Goal: Task Accomplishment & Management: Complete application form

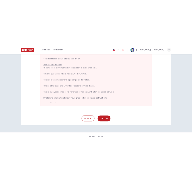
scroll to position [60, 0]
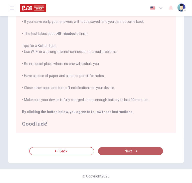
click at [114, 150] on button "Next" at bounding box center [130, 151] width 65 height 8
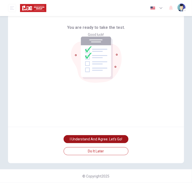
click at [114, 139] on button "I understand and agree. Let’s go!" at bounding box center [96, 139] width 65 height 8
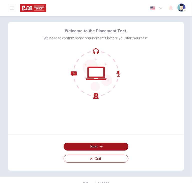
click at [92, 147] on button "Next" at bounding box center [96, 147] width 65 height 8
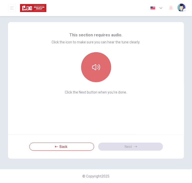
click at [101, 62] on button "button" at bounding box center [96, 67] width 30 height 30
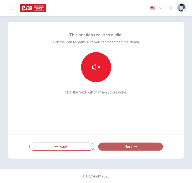
click at [115, 143] on button "Next" at bounding box center [130, 147] width 65 height 8
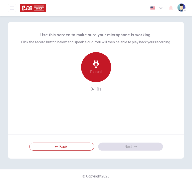
click at [102, 69] on div "Record" at bounding box center [96, 67] width 30 height 30
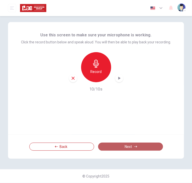
click at [107, 144] on button "Next" at bounding box center [130, 147] width 65 height 8
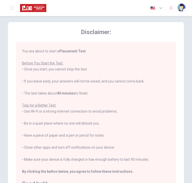
scroll to position [60, 0]
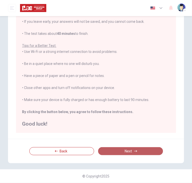
click at [108, 151] on button "Next" at bounding box center [130, 151] width 65 height 8
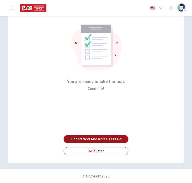
scroll to position [8, 0]
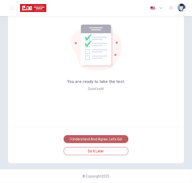
click at [104, 138] on button "I understand and agree. Let’s go!" at bounding box center [96, 139] width 65 height 8
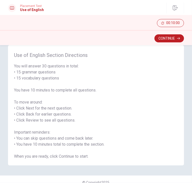
scroll to position [16, 0]
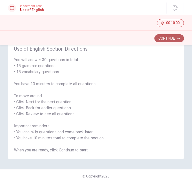
click at [178, 39] on icon "button" at bounding box center [178, 38] width 3 height 3
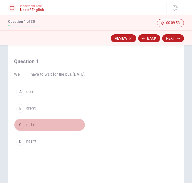
click at [21, 124] on div "C" at bounding box center [20, 125] width 8 height 8
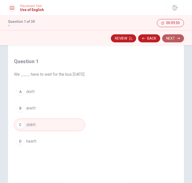
click at [176, 39] on button "Next" at bounding box center [174, 38] width 22 height 8
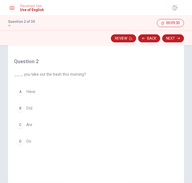
click at [25, 140] on button "D Do" at bounding box center [50, 141] width 72 height 13
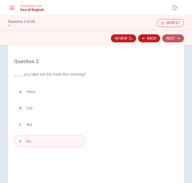
click at [168, 36] on button "Next" at bounding box center [174, 38] width 22 height 8
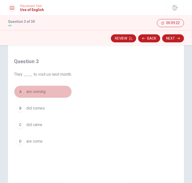
click at [36, 92] on span "are coming" at bounding box center [35, 92] width 19 height 6
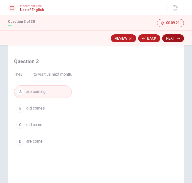
click at [175, 39] on button "Next" at bounding box center [174, 38] width 22 height 8
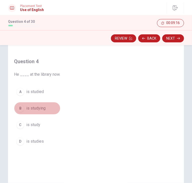
click at [34, 108] on span "is studying" at bounding box center [35, 108] width 19 height 6
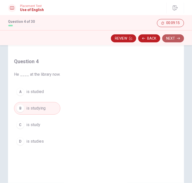
click at [172, 37] on button "Next" at bounding box center [174, 38] width 22 height 8
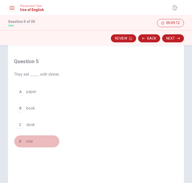
click at [30, 137] on button "D rice" at bounding box center [37, 141] width 46 height 13
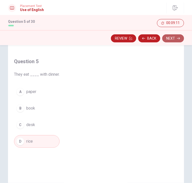
click at [169, 36] on button "Next" at bounding box center [174, 38] width 22 height 8
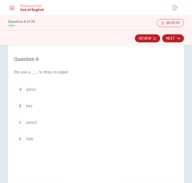
scroll to position [21, 0]
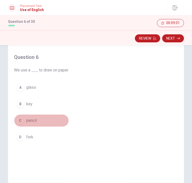
click at [31, 118] on span "pencil" at bounding box center [31, 121] width 11 height 6
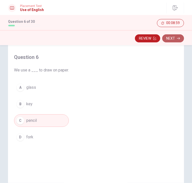
click at [166, 40] on button "Next" at bounding box center [174, 38] width 22 height 8
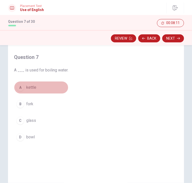
click at [32, 88] on span "kettle" at bounding box center [31, 88] width 10 height 6
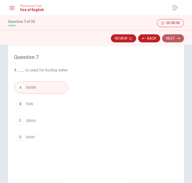
click at [169, 35] on button "Next" at bounding box center [174, 38] width 22 height 8
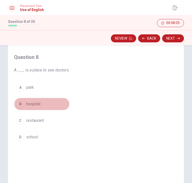
click at [36, 107] on button "B hospital" at bounding box center [42, 104] width 56 height 13
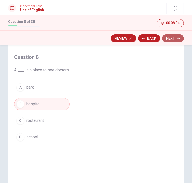
click at [169, 39] on button "Next" at bounding box center [174, 38] width 22 height 8
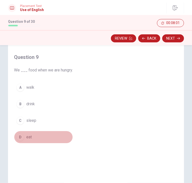
click at [30, 134] on span "eat" at bounding box center [29, 137] width 6 height 6
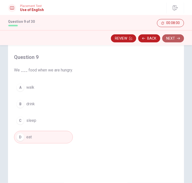
click at [169, 38] on button "Next" at bounding box center [174, 38] width 22 height 8
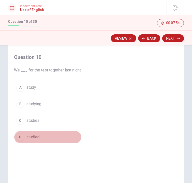
click at [34, 137] on span "studied" at bounding box center [32, 137] width 13 height 6
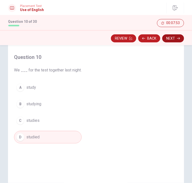
click at [171, 37] on button "Next" at bounding box center [174, 38] width 22 height 8
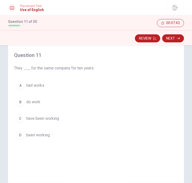
scroll to position [23, 0]
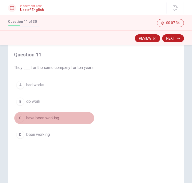
click at [39, 119] on span "have been working" at bounding box center [42, 118] width 33 height 6
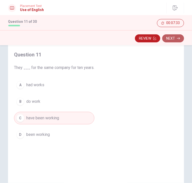
click at [166, 40] on button "Next" at bounding box center [174, 38] width 22 height 8
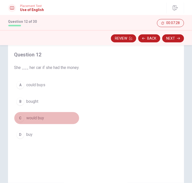
click at [38, 119] on span "would buy" at bounding box center [35, 118] width 18 height 6
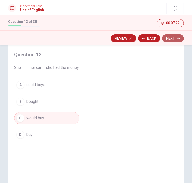
click at [174, 37] on button "Next" at bounding box center [174, 38] width 22 height 8
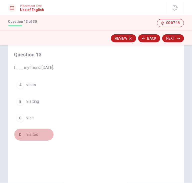
click at [29, 132] on span "visited" at bounding box center [32, 135] width 12 height 6
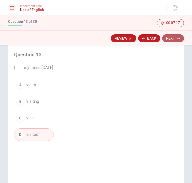
click at [173, 39] on button "Next" at bounding box center [174, 38] width 22 height 8
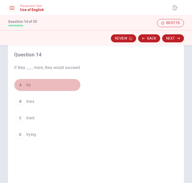
click at [30, 87] on span "try" at bounding box center [28, 85] width 5 height 6
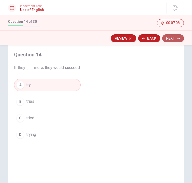
click at [169, 37] on button "Next" at bounding box center [174, 38] width 22 height 8
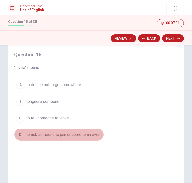
click at [43, 133] on span "to ask someone to join or come to an event" at bounding box center [64, 135] width 76 height 6
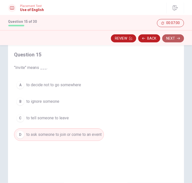
click at [169, 35] on button "Next" at bounding box center [174, 38] width 22 height 8
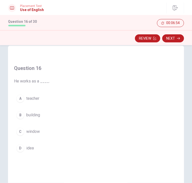
scroll to position [7, 0]
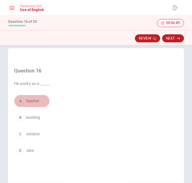
click at [30, 99] on span "teacher" at bounding box center [32, 101] width 13 height 6
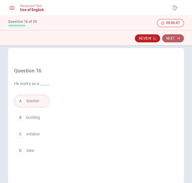
click at [167, 37] on button "Next" at bounding box center [174, 38] width 22 height 8
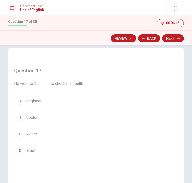
scroll to position [18, 0]
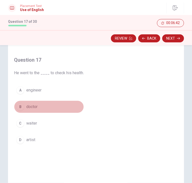
click at [32, 105] on span "doctor" at bounding box center [31, 107] width 11 height 6
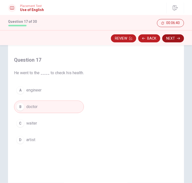
click at [171, 38] on button "Next" at bounding box center [174, 38] width 22 height 8
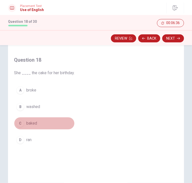
click at [32, 122] on span "baked" at bounding box center [31, 123] width 11 height 6
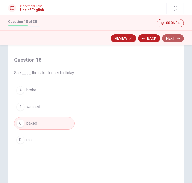
click at [171, 39] on button "Next" at bounding box center [174, 38] width 22 height 8
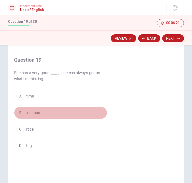
click at [35, 114] on span "intuition" at bounding box center [33, 113] width 14 height 6
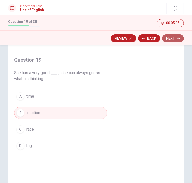
click at [177, 39] on button "Next" at bounding box center [174, 38] width 22 height 8
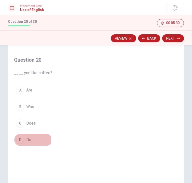
click at [24, 139] on button "D Do" at bounding box center [33, 140] width 38 height 13
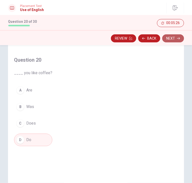
click at [171, 39] on button "Next" at bounding box center [174, 38] width 22 height 8
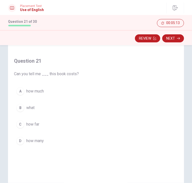
scroll to position [17, 0]
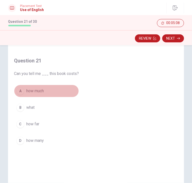
click at [35, 91] on span "how much" at bounding box center [35, 91] width 18 height 6
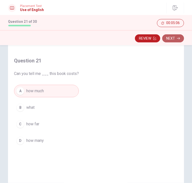
click at [166, 37] on button "Next" at bounding box center [174, 38] width 22 height 8
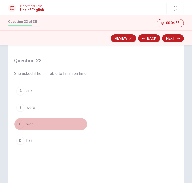
click at [29, 127] on button "C was" at bounding box center [51, 124] width 74 height 13
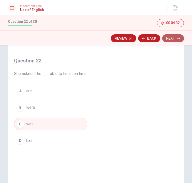
click at [175, 36] on button "Next" at bounding box center [174, 38] width 22 height 8
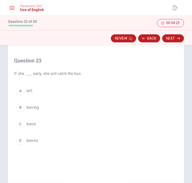
click at [29, 140] on span "leaves" at bounding box center [32, 141] width 12 height 6
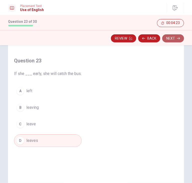
click at [173, 38] on button "Next" at bounding box center [174, 38] width 22 height 8
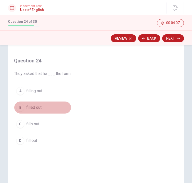
click at [35, 106] on span "filled out" at bounding box center [33, 108] width 15 height 6
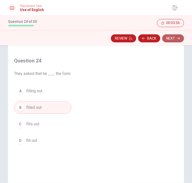
click at [171, 37] on button "Next" at bounding box center [174, 38] width 22 height 8
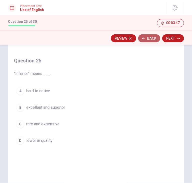
click at [149, 38] on button "Back" at bounding box center [149, 38] width 22 height 8
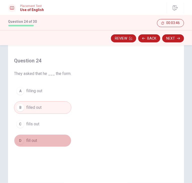
click at [30, 139] on span "fill out" at bounding box center [31, 141] width 11 height 6
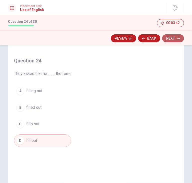
click at [176, 36] on button "Next" at bounding box center [174, 38] width 22 height 8
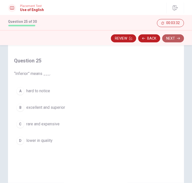
click at [168, 37] on button "Next" at bounding box center [174, 38] width 22 height 8
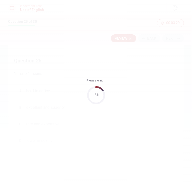
scroll to position [0, 0]
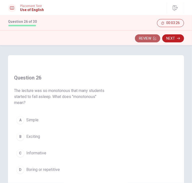
click at [148, 40] on button "Review" at bounding box center [147, 38] width 25 height 8
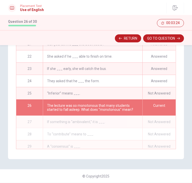
scroll to position [247, 0]
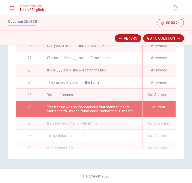
click at [107, 89] on div "“Inferior” means ___." at bounding box center [93, 95] width 100 height 12
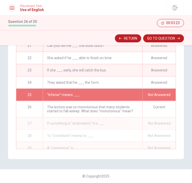
drag, startPoint x: 107, startPoint y: 89, endPoint x: 137, endPoint y: 96, distance: 30.8
click at [137, 96] on div "“Inferior” means ___." at bounding box center [93, 95] width 100 height 12
click at [153, 91] on div "Not Answered" at bounding box center [159, 95] width 33 height 12
click at [134, 37] on button "Return" at bounding box center [128, 38] width 26 height 8
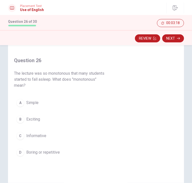
scroll to position [17, 0]
click at [145, 35] on button "Review" at bounding box center [147, 38] width 25 height 8
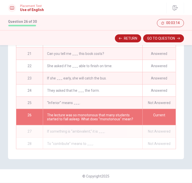
scroll to position [238, 0]
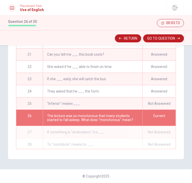
click at [75, 104] on div "“Inferior” means ___." at bounding box center [93, 104] width 100 height 12
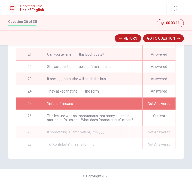
scroll to position [223, 0]
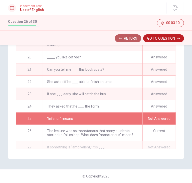
click at [130, 36] on button "Return" at bounding box center [128, 38] width 26 height 8
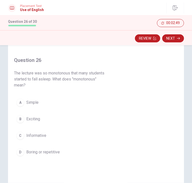
scroll to position [26, 0]
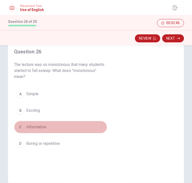
click at [35, 128] on span "Informative" at bounding box center [36, 127] width 20 height 6
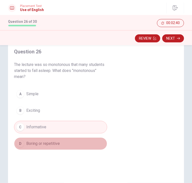
click at [37, 142] on span "Boring or repetitive" at bounding box center [43, 144] width 34 height 6
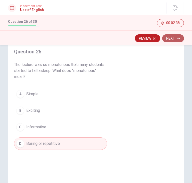
click at [175, 38] on button "Next" at bounding box center [174, 38] width 22 height 8
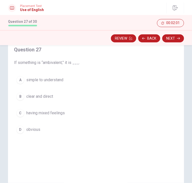
scroll to position [28, 0]
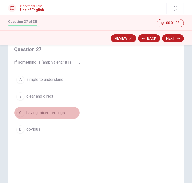
click at [44, 114] on span "having mixed feelings" at bounding box center [45, 113] width 39 height 6
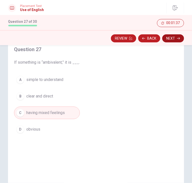
click at [172, 35] on button "Next" at bounding box center [174, 38] width 22 height 8
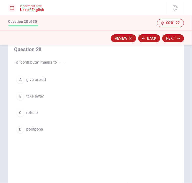
click at [39, 79] on span "give or add" at bounding box center [36, 80] width 20 height 6
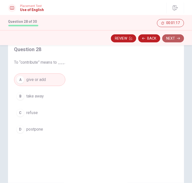
click at [172, 38] on button "Next" at bounding box center [174, 38] width 22 height 8
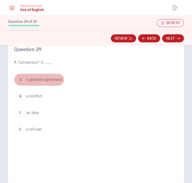
click at [56, 81] on span "a general agreement" at bounding box center [44, 80] width 36 height 6
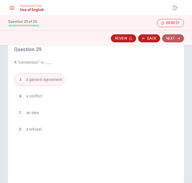
click at [175, 36] on button "Next" at bounding box center [174, 38] width 22 height 8
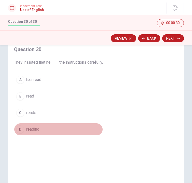
click at [31, 127] on span "reading" at bounding box center [32, 129] width 13 height 6
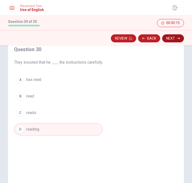
click at [176, 39] on button "Next" at bounding box center [174, 38] width 22 height 8
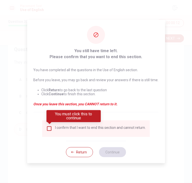
click at [49, 132] on div "I confirm that I want to end this section and cannot return." at bounding box center [96, 128] width 108 height 17
click at [49, 127] on input "You must click this to continue" at bounding box center [49, 129] width 6 height 6
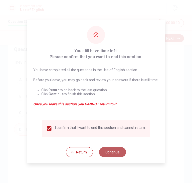
click at [114, 149] on button "Continue" at bounding box center [112, 152] width 27 height 10
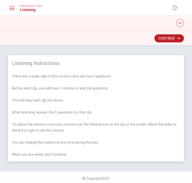
scroll to position [2, 0]
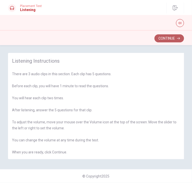
click at [172, 39] on button "Continue" at bounding box center [170, 38] width 30 height 8
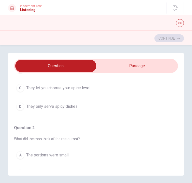
scroll to position [0, 0]
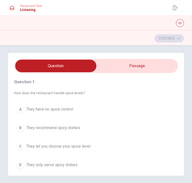
click at [137, 69] on input "checkbox" at bounding box center [56, 66] width 247 height 13
checkbox input "true"
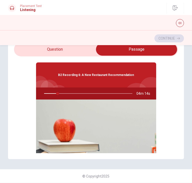
type input "16"
click at [52, 53] on input "checkbox" at bounding box center [137, 49] width 247 height 13
checkbox input "false"
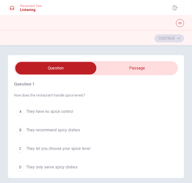
scroll to position [6, 0]
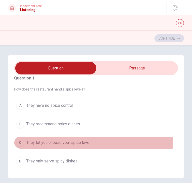
click at [60, 143] on span "They let you choose your spice level" at bounding box center [58, 143] width 64 height 6
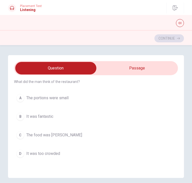
scroll to position [113, 0]
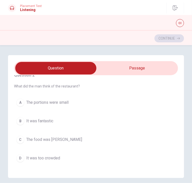
type input "44"
click at [119, 65] on input "checkbox" at bounding box center [56, 68] width 247 height 13
checkbox input "true"
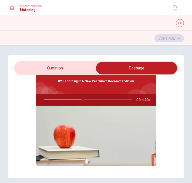
type input "44"
click at [68, 66] on input "checkbox" at bounding box center [137, 68] width 247 height 13
checkbox input "false"
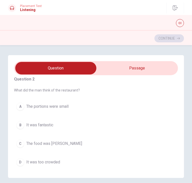
scroll to position [108, 0]
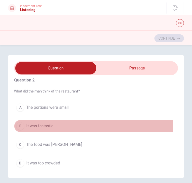
click at [38, 123] on span "It was fantastic" at bounding box center [39, 126] width 27 height 6
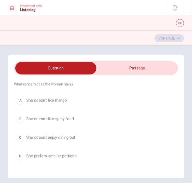
scroll to position [221, 0]
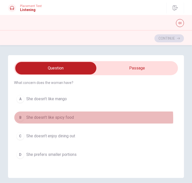
click at [39, 118] on span "She doesn’t like spicy food" at bounding box center [50, 118] width 48 height 6
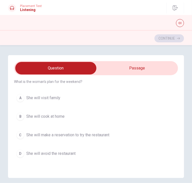
scroll to position [328, 0]
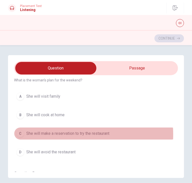
click at [53, 133] on span "She will make a reservation to try the restaurant" at bounding box center [67, 134] width 83 height 6
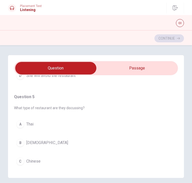
scroll to position [423, 0]
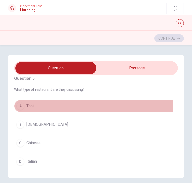
click at [32, 106] on span "Thai" at bounding box center [29, 106] width 7 height 6
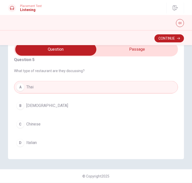
scroll to position [0, 0]
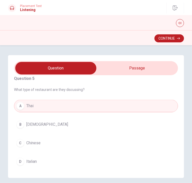
type input "72"
click at [126, 69] on input "checkbox" at bounding box center [56, 68] width 247 height 13
checkbox input "true"
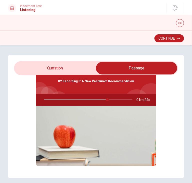
scroll to position [13, 0]
type input "73"
click at [70, 69] on input "checkbox" at bounding box center [137, 68] width 247 height 13
checkbox input "false"
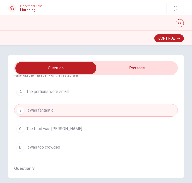
scroll to position [0, 0]
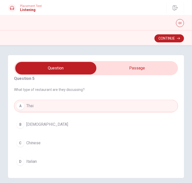
type input "79"
click at [132, 66] on input "checkbox" at bounding box center [56, 68] width 247 height 13
checkbox input "true"
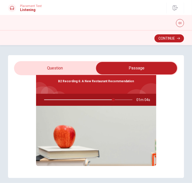
scroll to position [13, 0]
click at [116, 100] on div at bounding box center [87, 100] width 99 height 12
drag, startPoint x: 112, startPoint y: 99, endPoint x: 103, endPoint y: 99, distance: 9.5
click at [103, 99] on div at bounding box center [87, 100] width 99 height 12
type input "80"
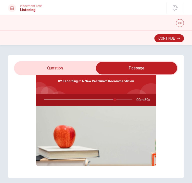
click at [75, 66] on input "checkbox" at bounding box center [137, 68] width 247 height 13
checkbox input "false"
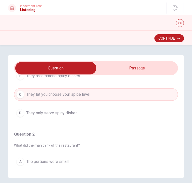
scroll to position [44, 0]
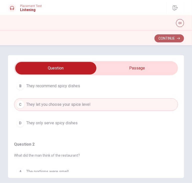
click at [175, 37] on button "Continue" at bounding box center [170, 38] width 30 height 8
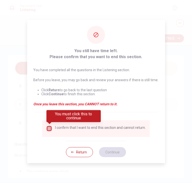
click at [48, 128] on input "You must click this to continue" at bounding box center [49, 129] width 6 height 6
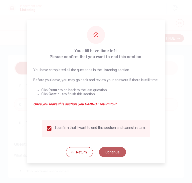
click at [106, 149] on button "Continue" at bounding box center [112, 152] width 27 height 10
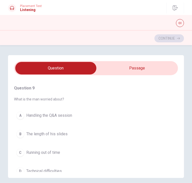
scroll to position [311, 0]
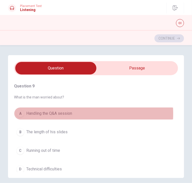
click at [61, 112] on span "Handling the Q&A session" at bounding box center [49, 114] width 46 height 6
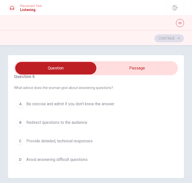
scroll to position [7, 0]
click at [71, 105] on span "Be concise and admit if you don’t know the answer" at bounding box center [70, 105] width 88 height 6
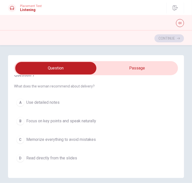
scroll to position [116, 0]
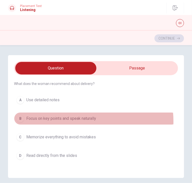
click at [78, 121] on span "Focus on key points and speak naturally" at bounding box center [61, 119] width 70 height 6
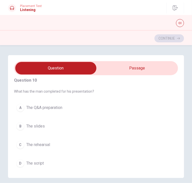
scroll to position [422, 0]
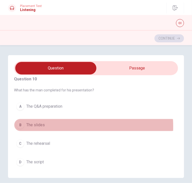
click at [40, 125] on span "The slides" at bounding box center [35, 125] width 19 height 6
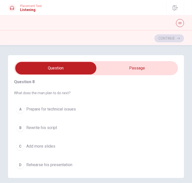
scroll to position [214, 0]
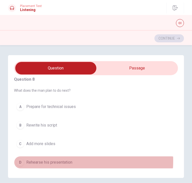
click at [45, 160] on span "Rehearse his presentation" at bounding box center [49, 163] width 46 height 6
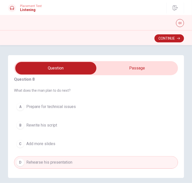
scroll to position [211, 0]
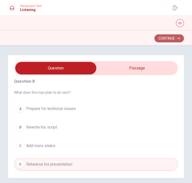
click at [172, 36] on button "Continue" at bounding box center [170, 38] width 30 height 8
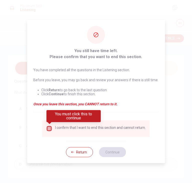
click at [50, 128] on input "You must click this to continue" at bounding box center [49, 129] width 6 height 6
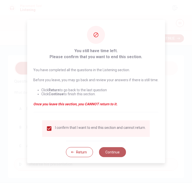
click at [111, 152] on button "Continue" at bounding box center [112, 152] width 27 height 10
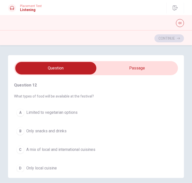
scroll to position [106, 0]
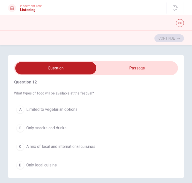
drag, startPoint x: 26, startPoint y: 93, endPoint x: 44, endPoint y: 92, distance: 18.6
click at [44, 92] on span "What types of food will be available at the festival?" at bounding box center [96, 93] width 164 height 4
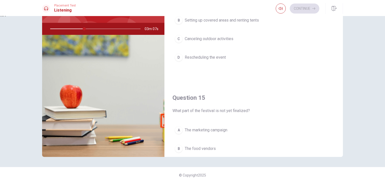
scroll to position [466, 0]
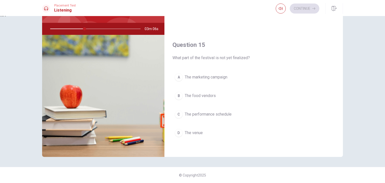
click at [192, 94] on span "The food vendors" at bounding box center [200, 96] width 31 height 6
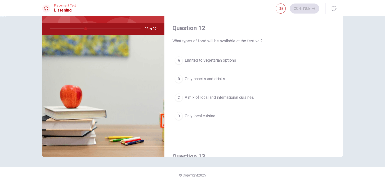
scroll to position [97, 0]
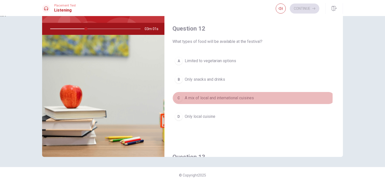
click at [192, 97] on span "A mix of local and international cuisines" at bounding box center [219, 98] width 69 height 6
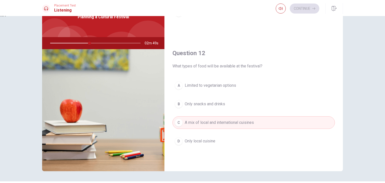
scroll to position [0, 0]
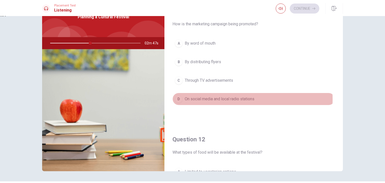
click at [192, 99] on span "On social media and local radio stations" at bounding box center [220, 99] width 70 height 6
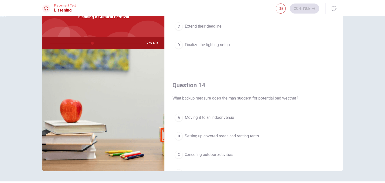
scroll to position [349, 0]
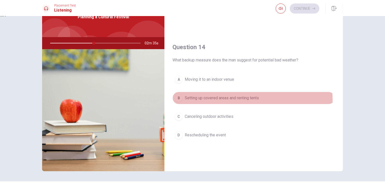
click at [192, 99] on span "Setting up covered areas and renting tents" at bounding box center [222, 98] width 74 height 6
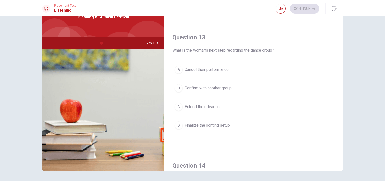
scroll to position [230, 0]
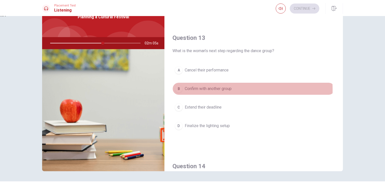
click at [192, 88] on span "Confirm with another group" at bounding box center [208, 89] width 47 height 6
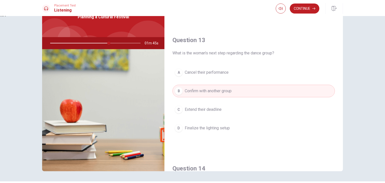
scroll to position [226, 0]
click at [192, 127] on span "Finalize the lighting setup" at bounding box center [207, 130] width 45 height 6
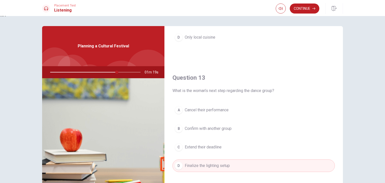
scroll to position [240, 0]
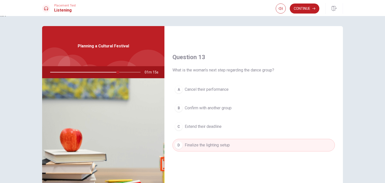
click at [192, 102] on button "B Confirm with another group" at bounding box center [254, 108] width 163 height 13
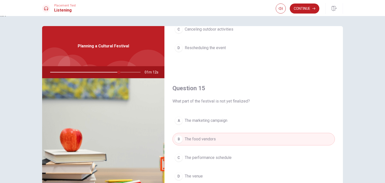
scroll to position [43, 0]
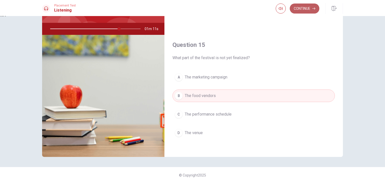
click at [192, 12] on button "Continue" at bounding box center [305, 9] width 30 height 10
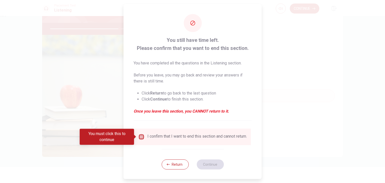
click at [138, 136] on input "You must click this to continue" at bounding box center [141, 137] width 6 height 6
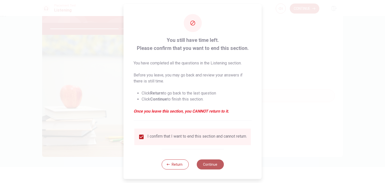
click at [192, 169] on button "Continue" at bounding box center [210, 165] width 27 height 10
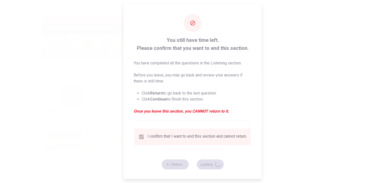
type input "78"
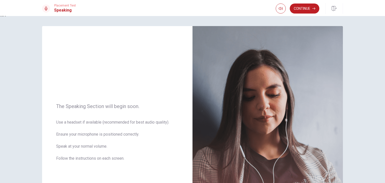
scroll to position [0, 0]
click at [192, 5] on button "Continue" at bounding box center [305, 9] width 30 height 10
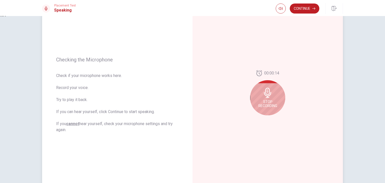
scroll to position [41, 0]
click at [192, 94] on icon at bounding box center [267, 92] width 7 height 10
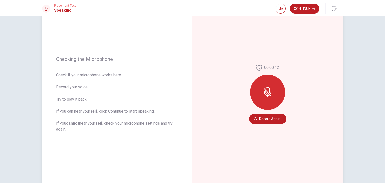
click at [192, 101] on div at bounding box center [267, 92] width 35 height 35
click at [192, 116] on button "Record Again" at bounding box center [267, 119] width 37 height 10
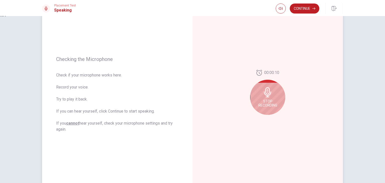
click at [192, 91] on icon at bounding box center [268, 92] width 10 height 10
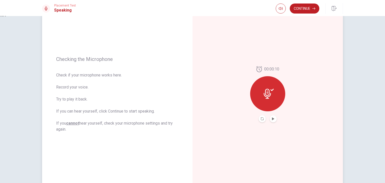
click at [192, 93] on icon at bounding box center [269, 94] width 10 height 10
click at [192, 119] on icon "Play Audio" at bounding box center [273, 118] width 3 height 3
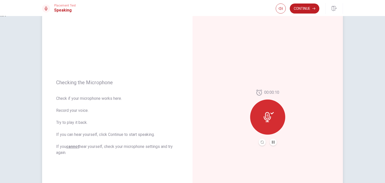
scroll to position [18, 0]
click at [192, 5] on button "Continue" at bounding box center [305, 9] width 30 height 10
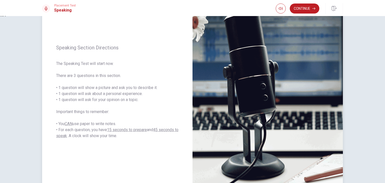
scroll to position [42, 0]
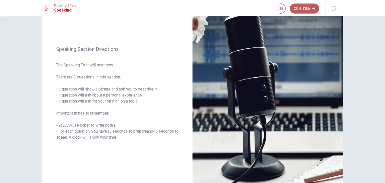
click at [192, 10] on button "Continue" at bounding box center [305, 9] width 30 height 10
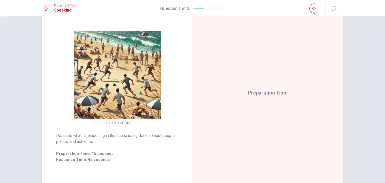
scroll to position [39, 0]
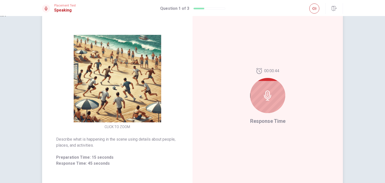
click at [192, 96] on icon at bounding box center [267, 96] width 7 height 10
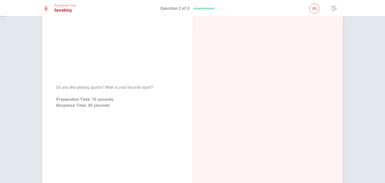
scroll to position [0, 0]
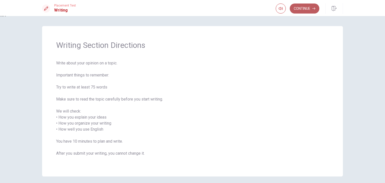
click at [192, 8] on button "Continue" at bounding box center [305, 9] width 30 height 10
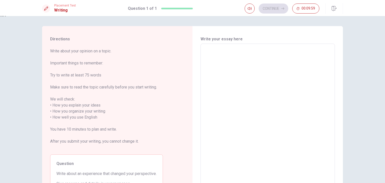
click at [192, 84] on textarea at bounding box center [267, 114] width 127 height 133
click at [192, 64] on textarea "To enrich screen reader interactions, please activate Accessibility in Grammarl…" at bounding box center [267, 114] width 127 height 133
click at [192, 58] on textarea "To enrich screen reader interactions, please activate Accessibility in Grammarl…" at bounding box center [267, 114] width 127 height 133
click at [192, 50] on textarea "To enrich screen reader interactions, please activate Accessibility in Grammarl…" at bounding box center [267, 114] width 127 height 133
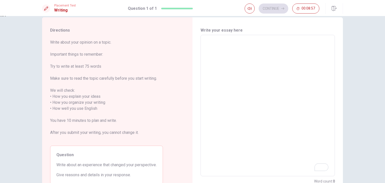
scroll to position [7, 0]
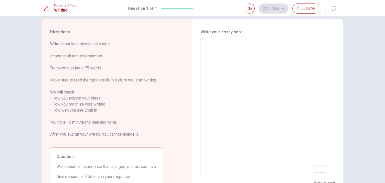
click at [192, 47] on textarea "To enrich screen reader interactions, please activate Accessibility in Grammarl…" at bounding box center [267, 107] width 127 height 133
type textarea "Ư"
type textarea "x"
type textarea "Ư"
type textarea "W"
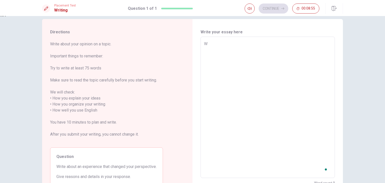
type textarea "x"
type textarea "WH"
type textarea "x"
type textarea "WHE"
type textarea "x"
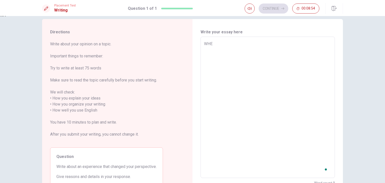
type textarea "WHEN"
type textarea "x"
type textarea "WHE"
type textarea "x"
type textarea "WH"
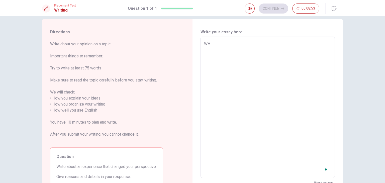
type textarea "x"
type textarea "W"
type textarea "x"
type textarea "Wh"
type textarea "x"
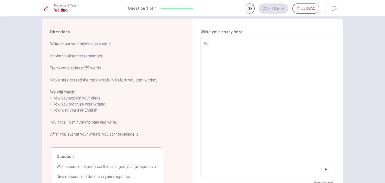
type textarea "Whw"
type textarea "x"
type textarea "Whwn"
type textarea "x"
type textarea "Whwn"
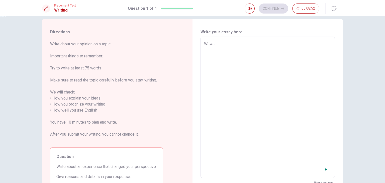
type textarea "x"
type textarea "Whwn"
type textarea "x"
type textarea "Whw"
type textarea "x"
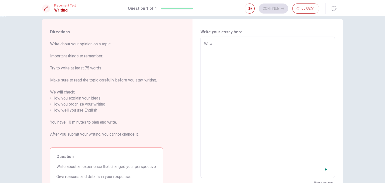
type textarea "Wh"
type textarea "x"
type textarea "Whe"
type textarea "x"
type textarea "When"
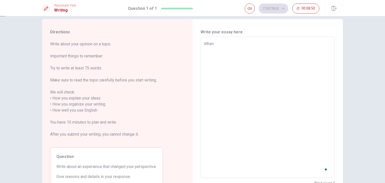
type textarea "x"
type textarea "When"
type textarea "x"
type textarea "When I"
type textarea "x"
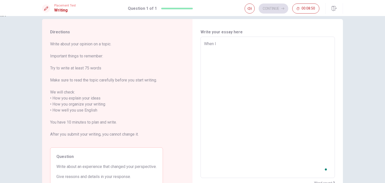
type textarea "When I"
type textarea "x"
type textarea "When I ư"
type textarea "x"
type textarea "When I w"
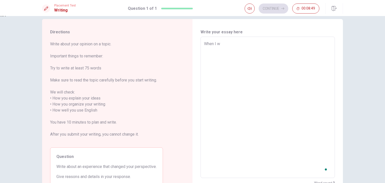
type textarea "x"
type textarea "When I wa"
type textarea "x"
type textarea "When I was"
type textarea "x"
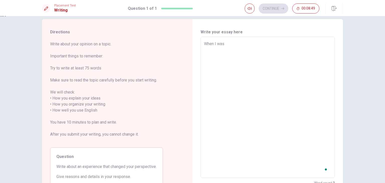
type textarea "When I was"
type textarea "x"
type textarea "When I was a"
type textarea "x"
type textarea "When I was a"
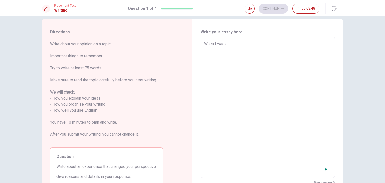
type textarea "x"
type textarea "When I was a l"
type textarea "x"
type textarea "When I was a li"
type textarea "x"
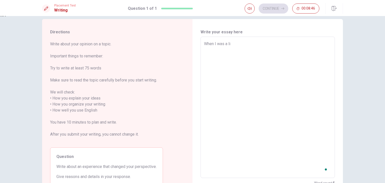
type textarea "When I was a lil"
type textarea "x"
type textarea "When I was a lill"
type textarea "x"
type textarea "When I was a lille"
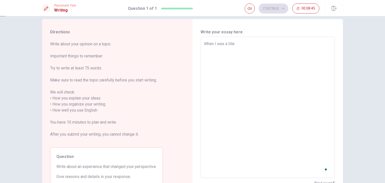
type textarea "x"
type textarea "When I was a lille"
type textarea "x"
type textarea "When I was a lille"
type textarea "x"
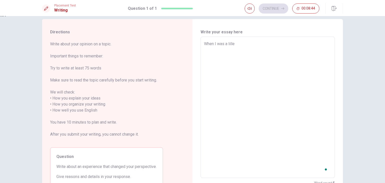
type textarea "When I was a lill"
type textarea "x"
type textarea "When I was a lil"
type textarea "x"
type textarea "When I was a li"
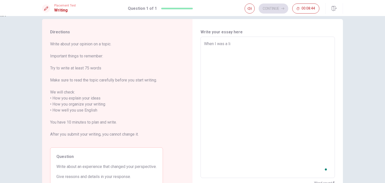
type textarea "x"
type textarea "When I was a lit"
type textarea "x"
type textarea "When I was a litt"
type textarea "x"
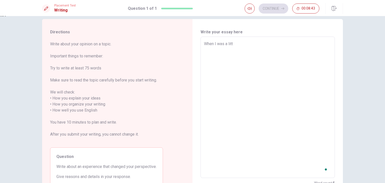
type textarea "When I was a littl"
type textarea "x"
type textarea "When I was a little"
type textarea "x"
type textarea "When I was a little"
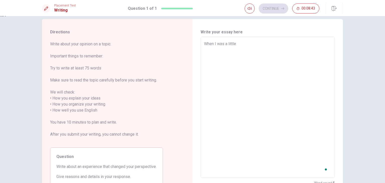
type textarea "x"
type textarea "When I was a little k"
type textarea "x"
type textarea "When I was a little ki"
type textarea "x"
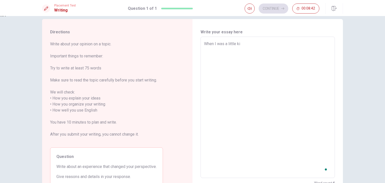
type textarea "When I was a little kid"
type textarea "x"
type textarea "When I was a little kid,"
type textarea "x"
type textarea "When I was a little kid,"
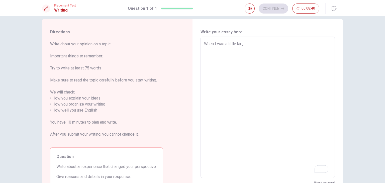
type textarea "x"
type textarea "When I was a little kid, I"
type textarea "x"
type textarea "When I was a little kid, I"
type textarea "x"
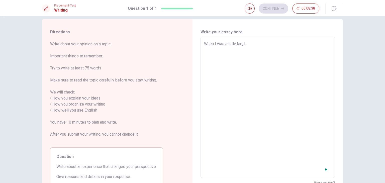
type textarea "When I was a little kid, I ư"
type textarea "x"
type textarea "When I was a little kid, I w"
type textarea "x"
type textarea "When I was a little kid, I wa"
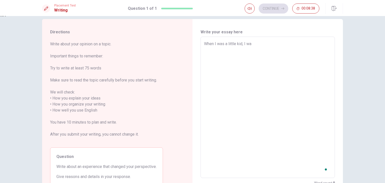
type textarea "x"
type textarea "When I was a little kid, I was"
type textarea "x"
type textarea "When I was a little kid, I was"
type textarea "x"
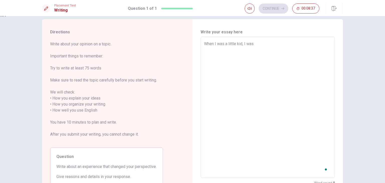
type textarea "When I was a little kid, I was v"
type textarea "x"
type textarea "When I was a little kid, I was va"
type textarea "x"
type textarea "When I was a little kid, I was vả"
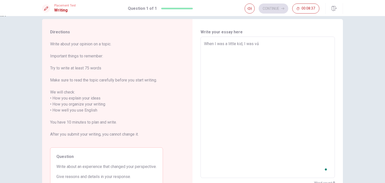
type textarea "x"
type textarea "When I was a little kid, I was vảy"
type textarea "x"
type textarea "When I was a little kid, I was vảy"
type textarea "x"
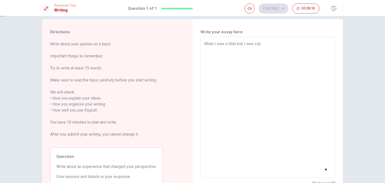
type textarea "When I was a little kid, I was vảy"
type textarea "x"
type textarea "When I was a little kid, I was vả"
type textarea "x"
type textarea "When I was a little kid, I was v"
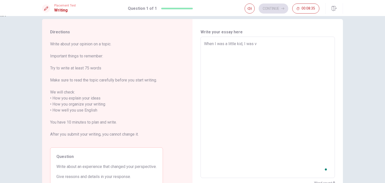
type textarea "x"
type textarea "When I was a little kid, I was"
type textarea "x"
type textarea "When I was a little kid, I was a"
type textarea "x"
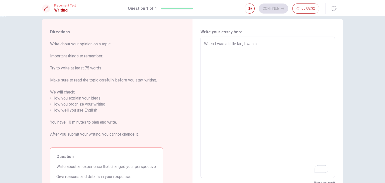
type textarea "When I was a little kid, I was a"
type textarea "x"
type textarea "When I was a little kid, I was a l"
type textarea "x"
type textarea "When I was a little kid, I was a la"
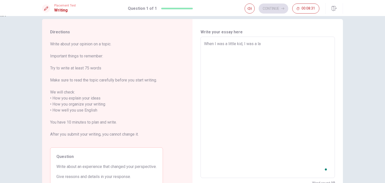
type textarea "x"
type textarea "When I was a little kid, I was a laz"
type textarea "x"
type textarea "When I was a little kid, I was a lazy"
type textarea "x"
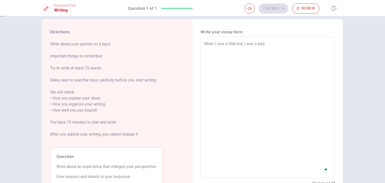
type textarea "When I was a little kid, I was a lazy"
type textarea "x"
type textarea "When I was a little kid, I was a lazy k"
type textarea "x"
type textarea "When I was a little kid, I was a lazy ki"
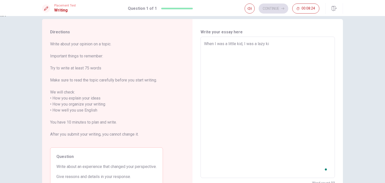
type textarea "x"
type textarea "When I was a little kid, I was a lazy kid"
type textarea "x"
type textarea "When I was a little kid, I was a lazy ki"
type textarea "x"
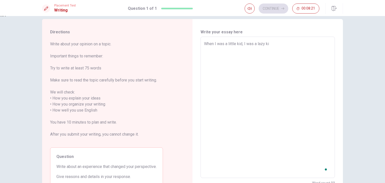
type textarea "When I was a little kid, I was a lazy k"
type textarea "x"
type textarea "When I was a little kid, I was a lazy"
type textarea "x"
type textarea "When I was a little kid, I was a lazy p"
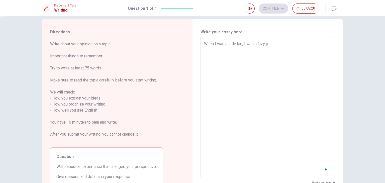
type textarea "x"
type textarea "When I was a little kid, I was a lazy pe"
type textarea "x"
type textarea "When I was a little kid, I was a lazy pẻ"
type textarea "x"
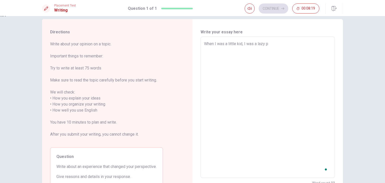
type textarea "When I was a little kid, I was a lazy pé"
type textarea "x"
type textarea "When I was a little kid, I was a lazy péo"
type textarea "x"
type textarea "When I was a little kid, I was a lazy péon"
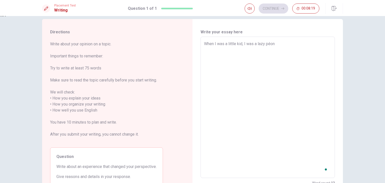
type textarea "x"
type textarea "When I was a little kid, I was a lazy péo"
type textarea "x"
type textarea "When I was a little kid, I was a lazy pé"
type textarea "x"
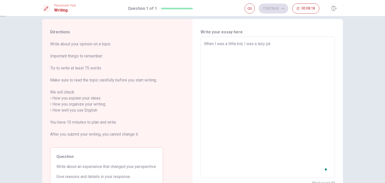
type textarea "When I was a little kid, I was a lazy p"
type textarea "x"
type textarea "When I was a little kid, I was a lazy pe"
type textarea "x"
type textarea "When I was a little kid, I was a lazy pẻ"
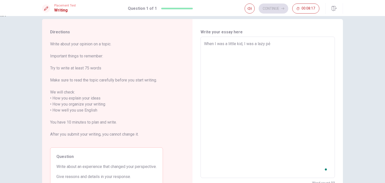
type textarea "x"
type textarea "When I was a little kid, I was a lazy per"
type textarea "x"
type textarea "When I was a little kid, I was a lazy pers"
type textarea "x"
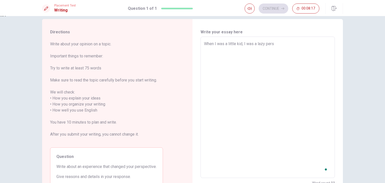
type textarea "When I was a little kid, I was a lazy perso"
type textarea "x"
type textarea "When I was a little kid, I was a lazy person"
click at [192, 45] on textarea "When I was a little kid, I was a lazy person" at bounding box center [267, 107] width 127 height 133
type textarea "x"
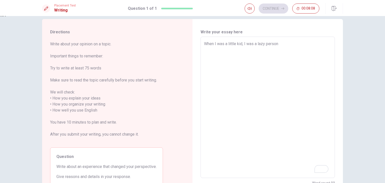
type textarea "When I was a little kid, I was a lazy person."
drag, startPoint x: 203, startPoint y: 45, endPoint x: 234, endPoint y: 52, distance: 32.3
click at [192, 52] on div "When I was a little kid, I was a lazy person. I did not study any subjects at s…" at bounding box center [268, 107] width 134 height 141
drag, startPoint x: 230, startPoint y: 52, endPoint x: 216, endPoint y: 52, distance: 14.6
click at [192, 52] on textarea "When I was a little kid, I was a lazy person. I did not study any subjects at s…" at bounding box center [267, 107] width 127 height 133
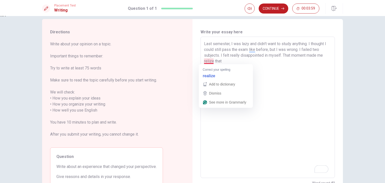
click at [192, 61] on textarea "Last semester, I was lazy and didn't want to study anything. I thought I could …" at bounding box center [267, 107] width 127 height 133
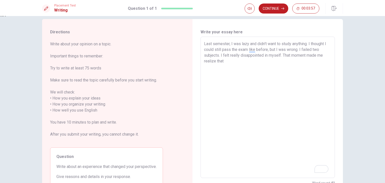
click at [192, 63] on textarea "Last semester, I was lazy and didn't want to study anything. I thought I could …" at bounding box center [267, 107] width 127 height 133
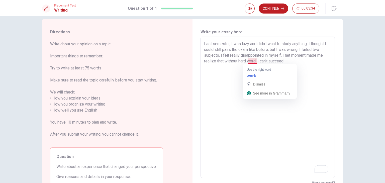
click at [192, 61] on textarea "Last semester, I was lazy and didn't want to study anything. I thought I could …" at bounding box center [267, 107] width 127 height 133
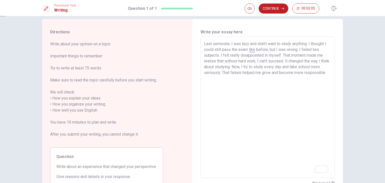
click at [192, 56] on textarea "Last semester, I was lazy and didn't want to study anything. I thought I could …" at bounding box center [267, 107] width 127 height 133
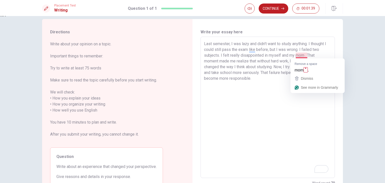
click at [192, 54] on textarea "Last semester, I was lazy and didn't want to study anything. I thought I could …" at bounding box center [267, 107] width 127 height 133
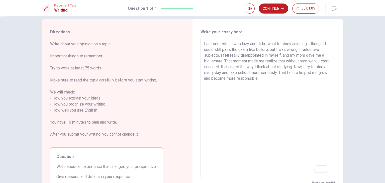
click at [192, 84] on textarea "Last semester, I was lazy and didn't want to study anything. I thought I could …" at bounding box center [267, 107] width 127 height 133
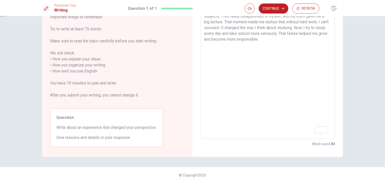
scroll to position [0, 0]
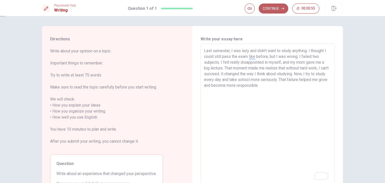
click at [192, 10] on button "Continue" at bounding box center [274, 9] width 30 height 10
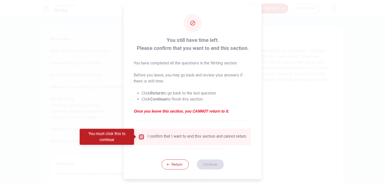
click at [140, 135] on input "You must click this to continue" at bounding box center [141, 137] width 6 height 6
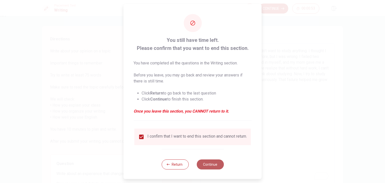
click at [192, 168] on button "Continue" at bounding box center [210, 165] width 27 height 10
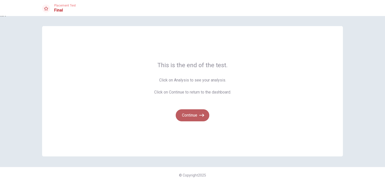
click at [192, 118] on icon "button" at bounding box center [201, 115] width 5 height 5
